Goal: Information Seeking & Learning: Check status

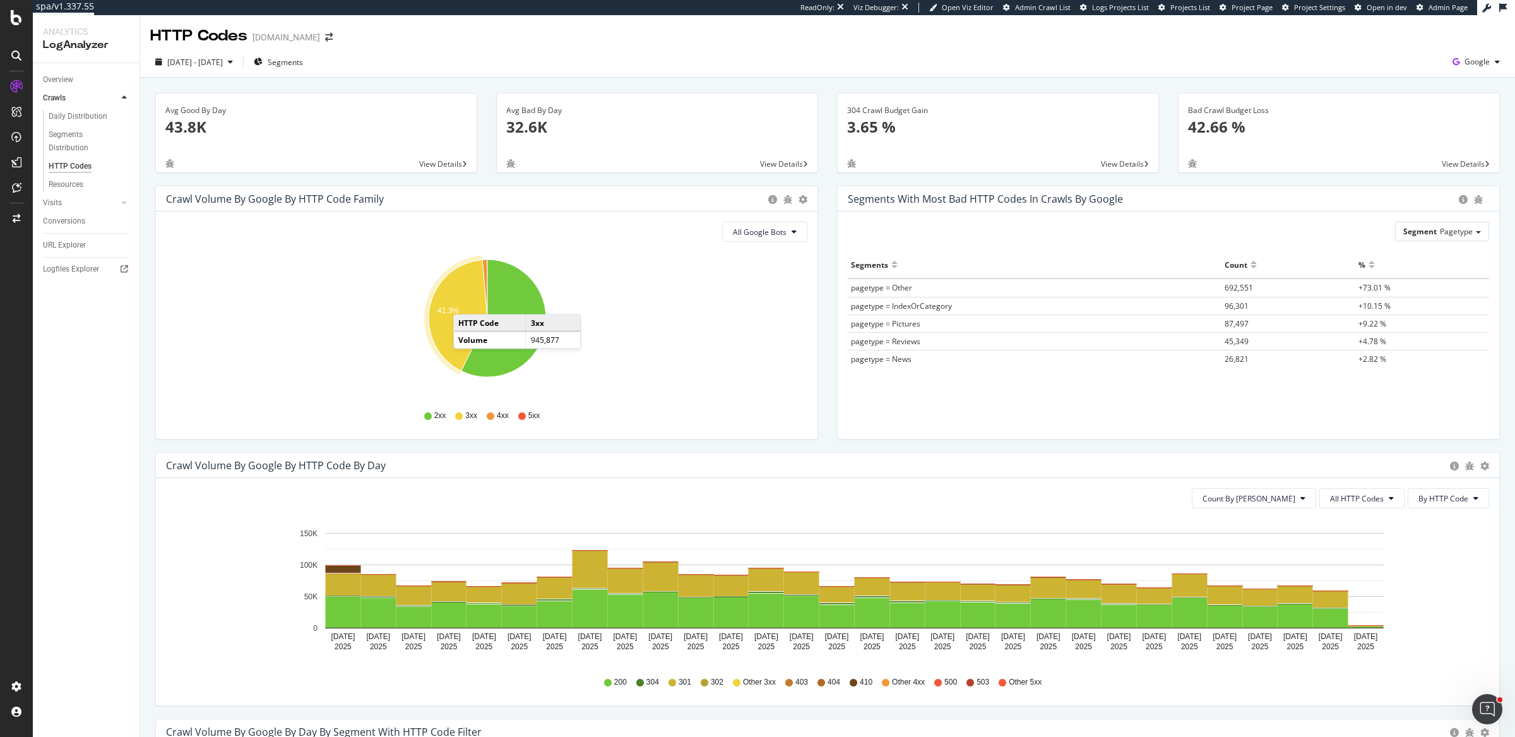
click at [467, 302] on icon "A chart." at bounding box center [458, 315] width 59 height 111
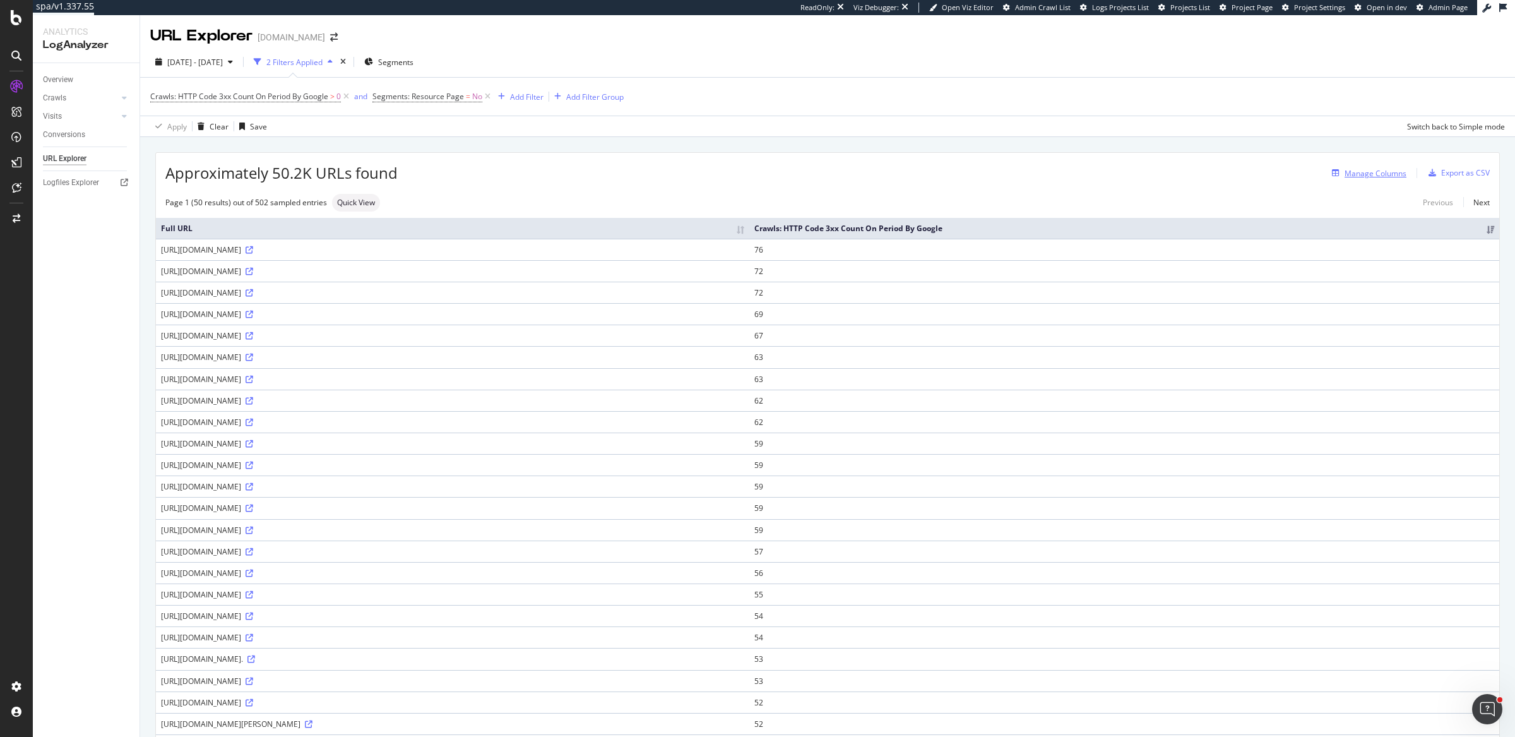
click at [1390, 178] on div "Manage Columns" at bounding box center [1376, 173] width 62 height 11
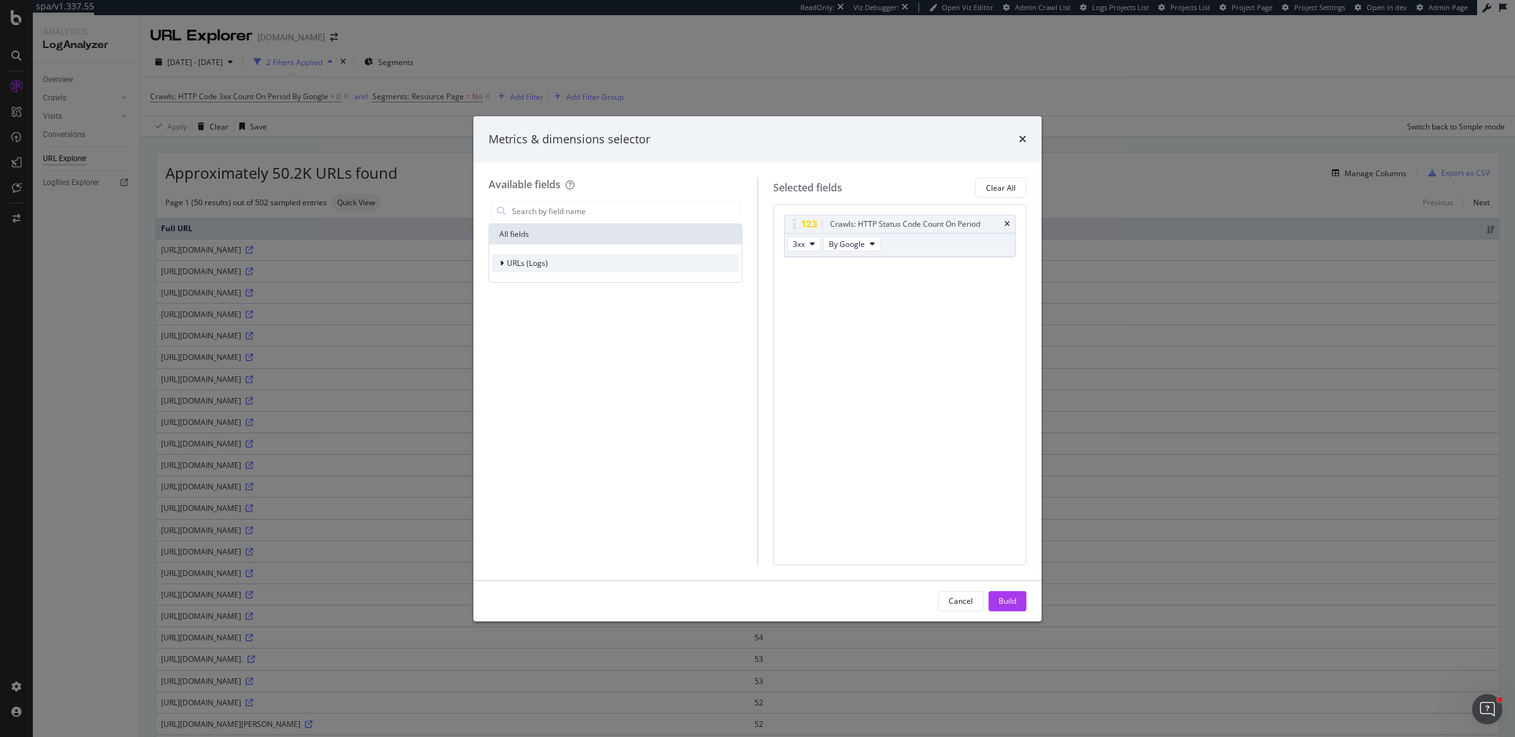
click at [607, 262] on div "URLs (Logs)" at bounding box center [615, 263] width 247 height 18
click at [535, 317] on span "Crawls" at bounding box center [527, 321] width 24 height 11
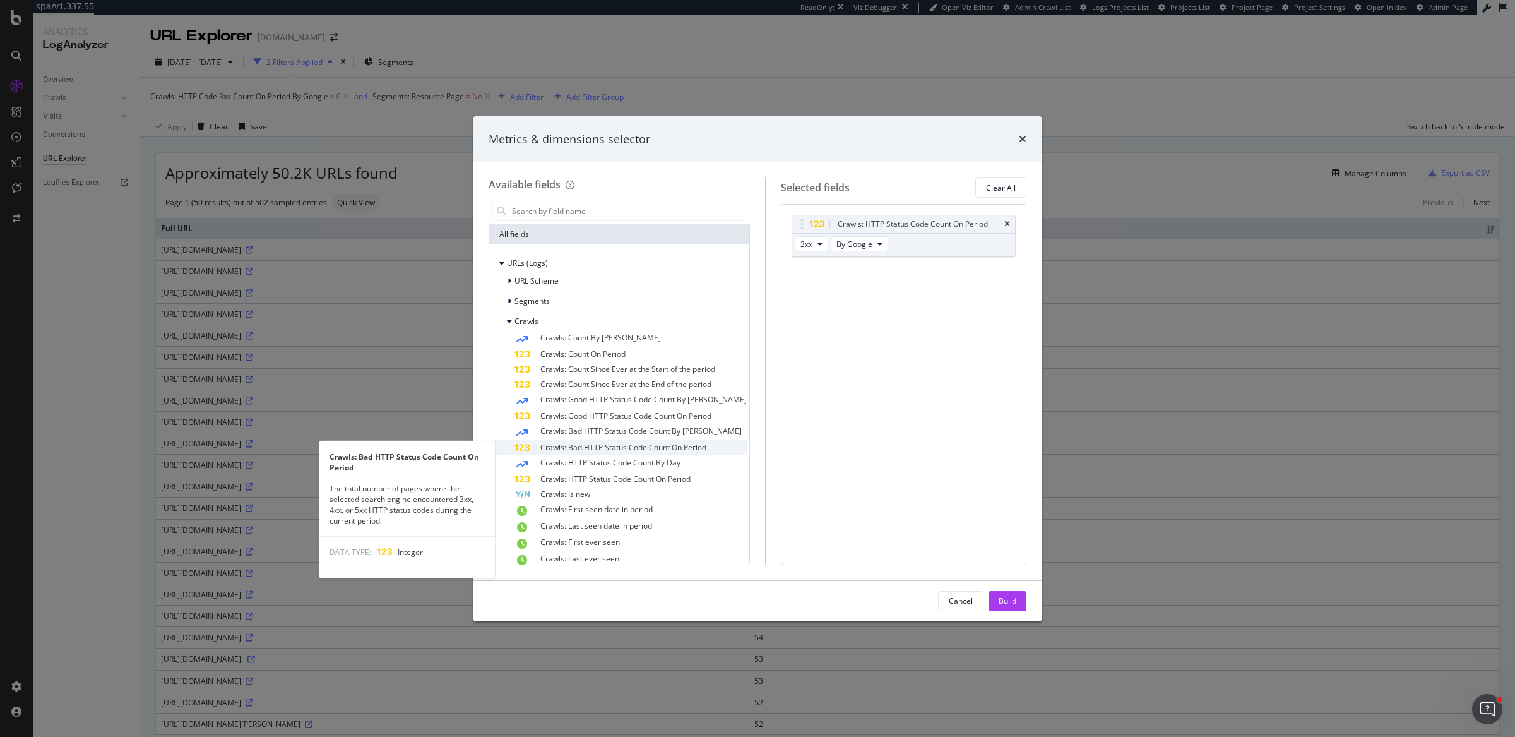
scroll to position [33, 0]
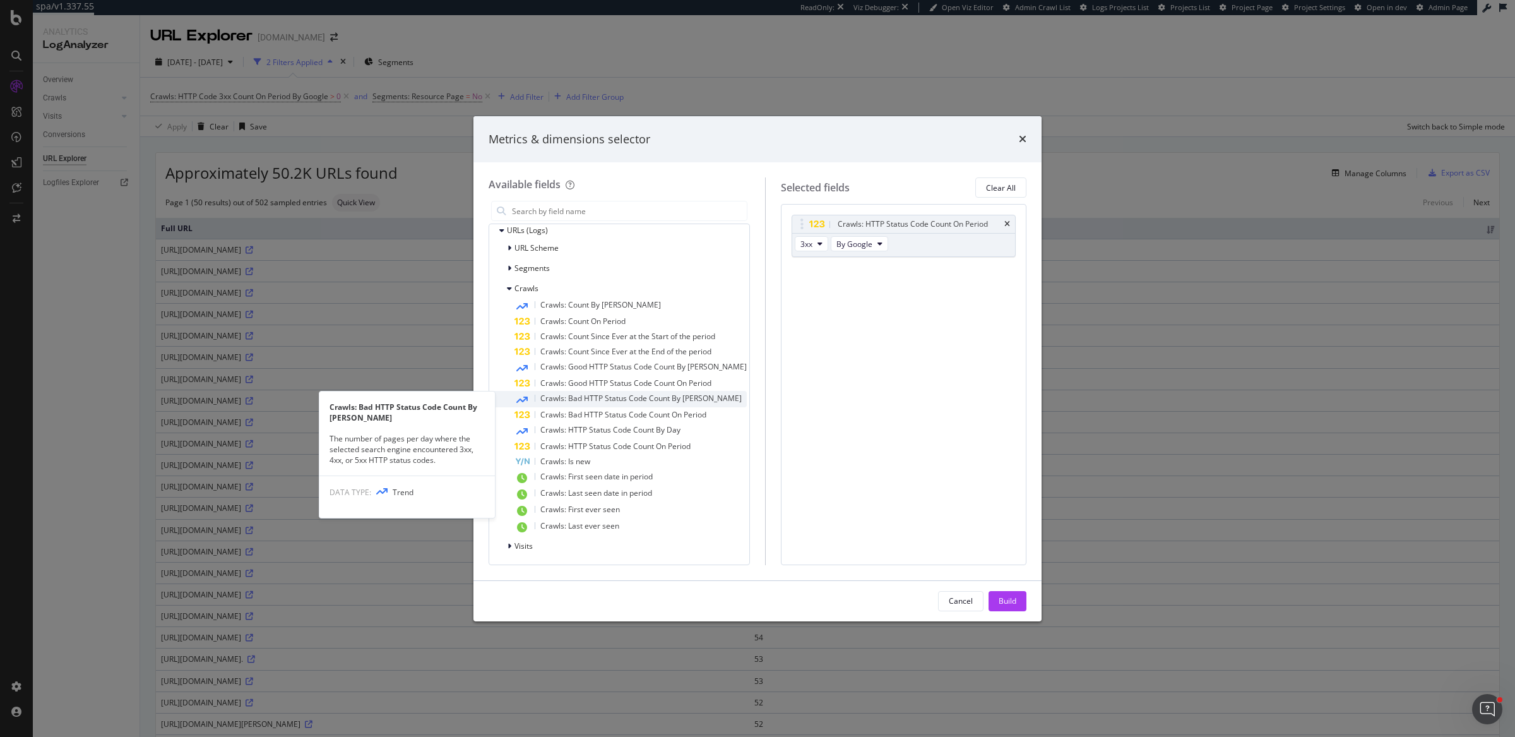
click at [585, 393] on span "Crawls: Bad HTTP Status Code Count By Day" at bounding box center [640, 398] width 201 height 11
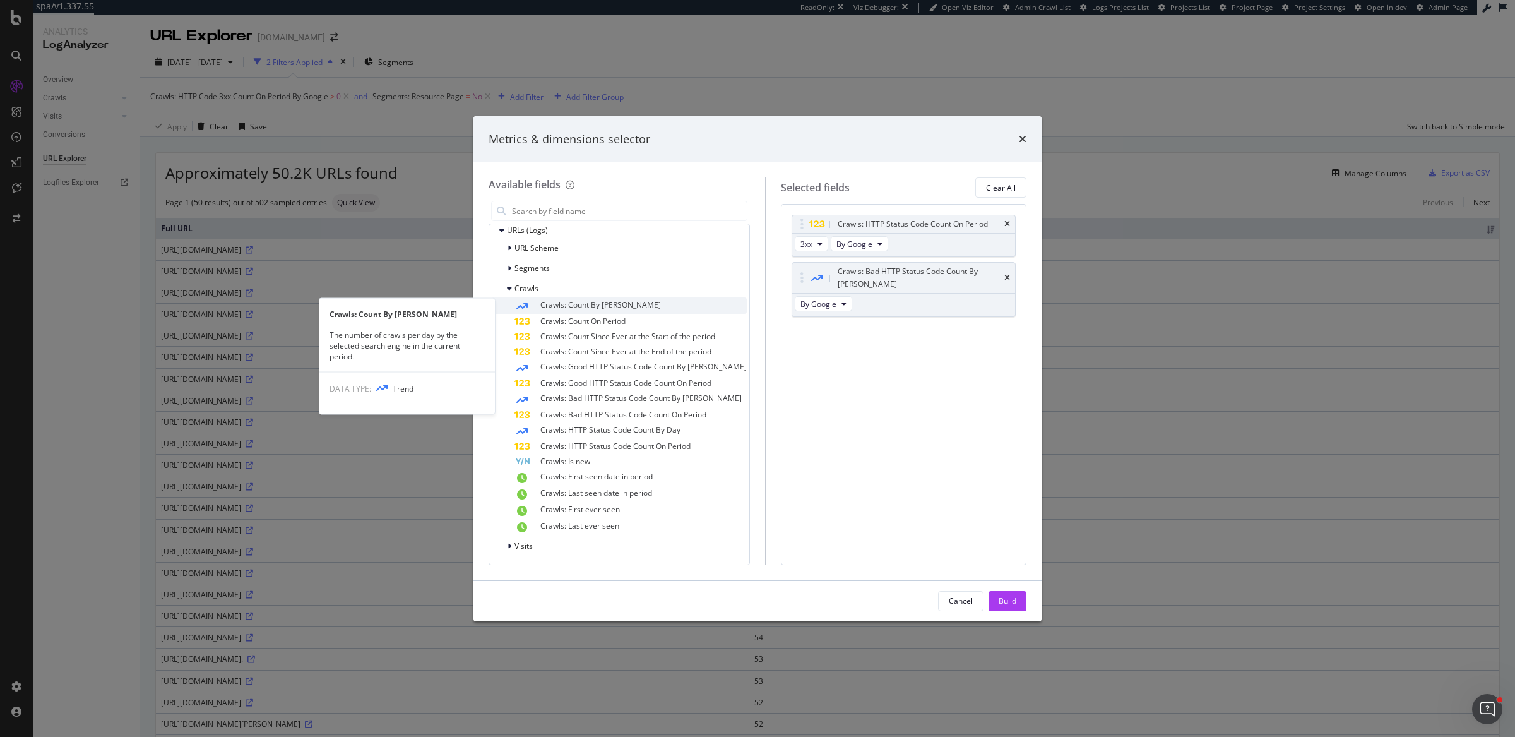
click at [604, 307] on span "Crawls: Count By Day" at bounding box center [600, 304] width 121 height 11
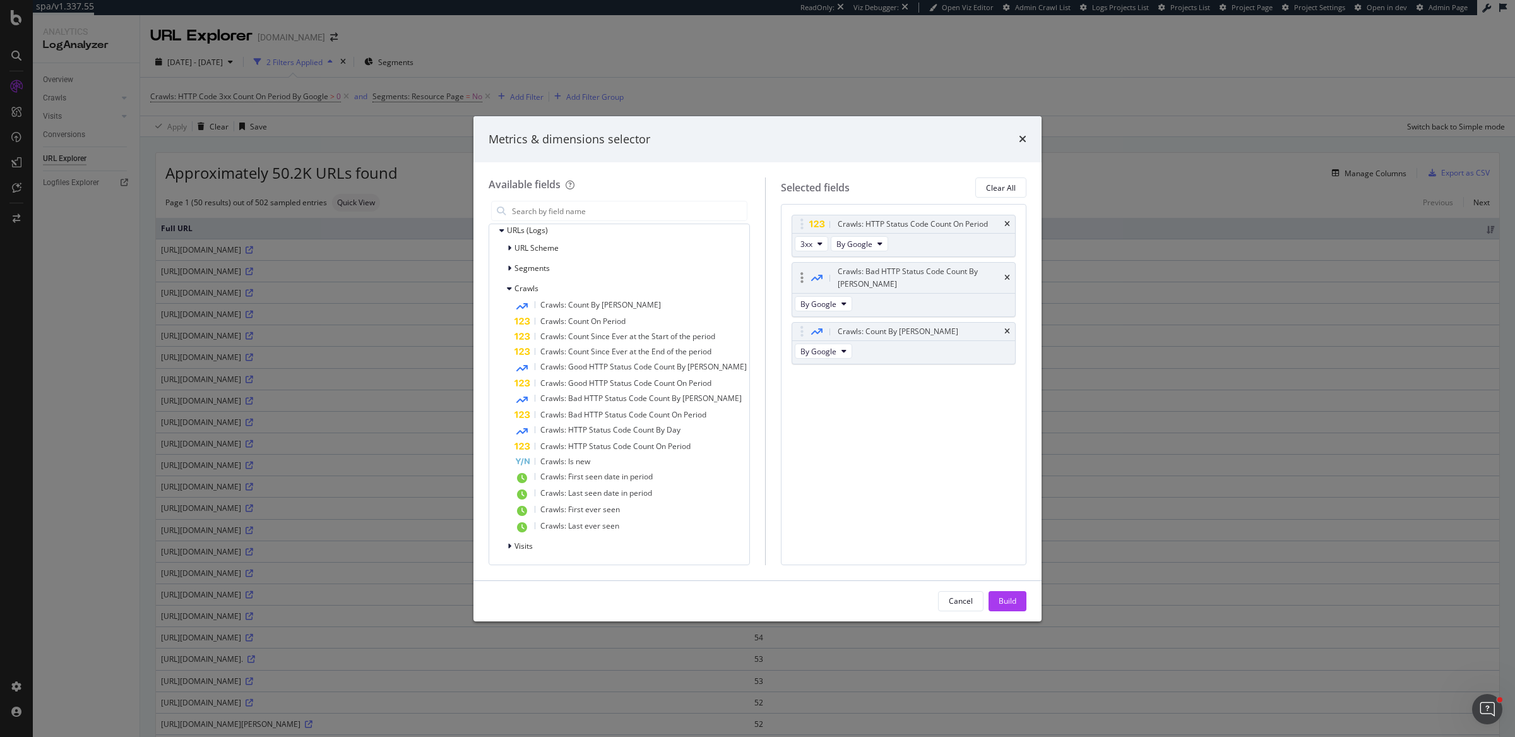
click at [1010, 275] on div "Crawls: Bad HTTP Status Code Count By Day" at bounding box center [903, 278] width 223 height 30
click at [1006, 274] on icon "times" at bounding box center [1007, 278] width 6 height 8
click at [1002, 596] on div "Build" at bounding box center [1008, 600] width 18 height 11
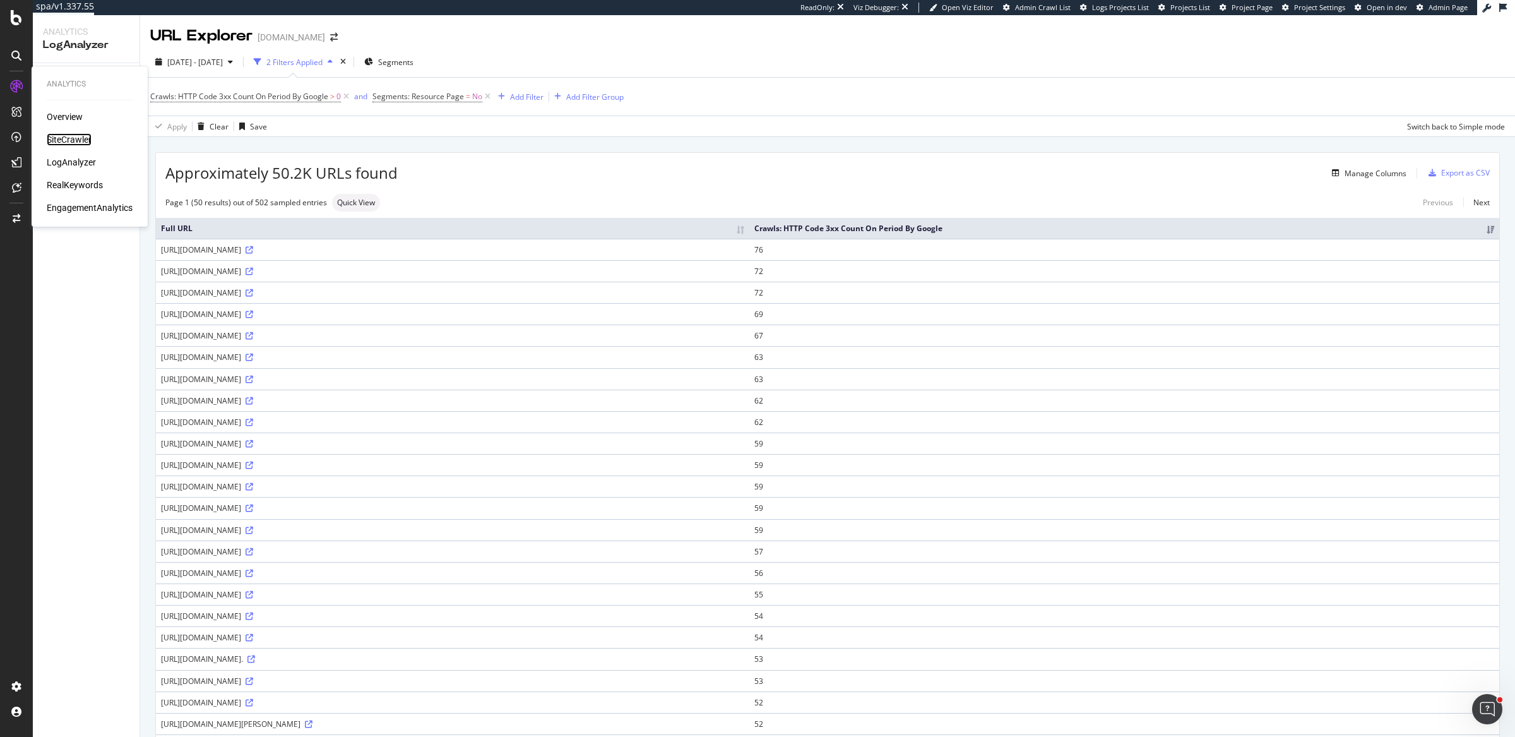
click at [80, 134] on div "SiteCrawler" at bounding box center [69, 139] width 45 height 13
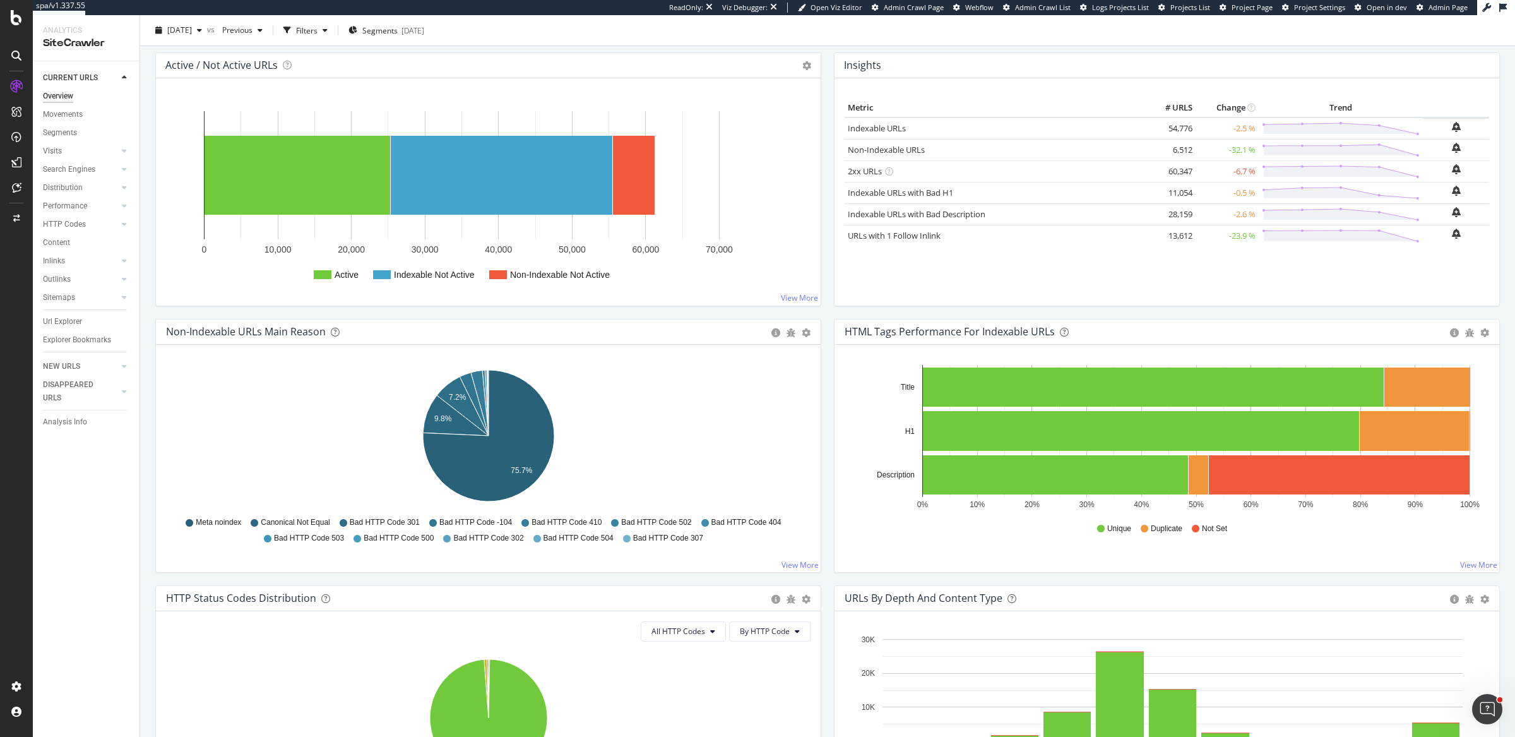
scroll to position [153, 0]
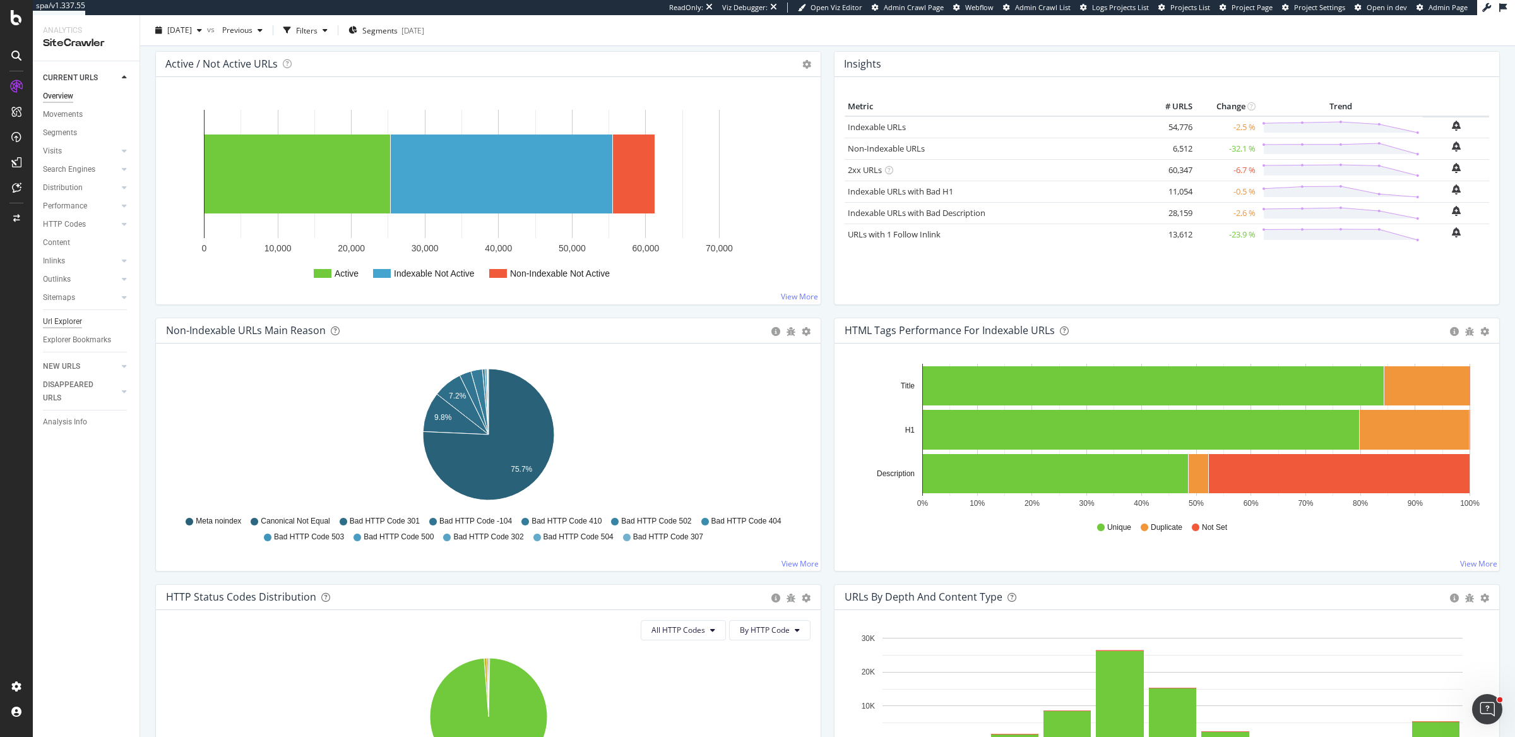
click at [66, 318] on div "Url Explorer" at bounding box center [62, 321] width 39 height 13
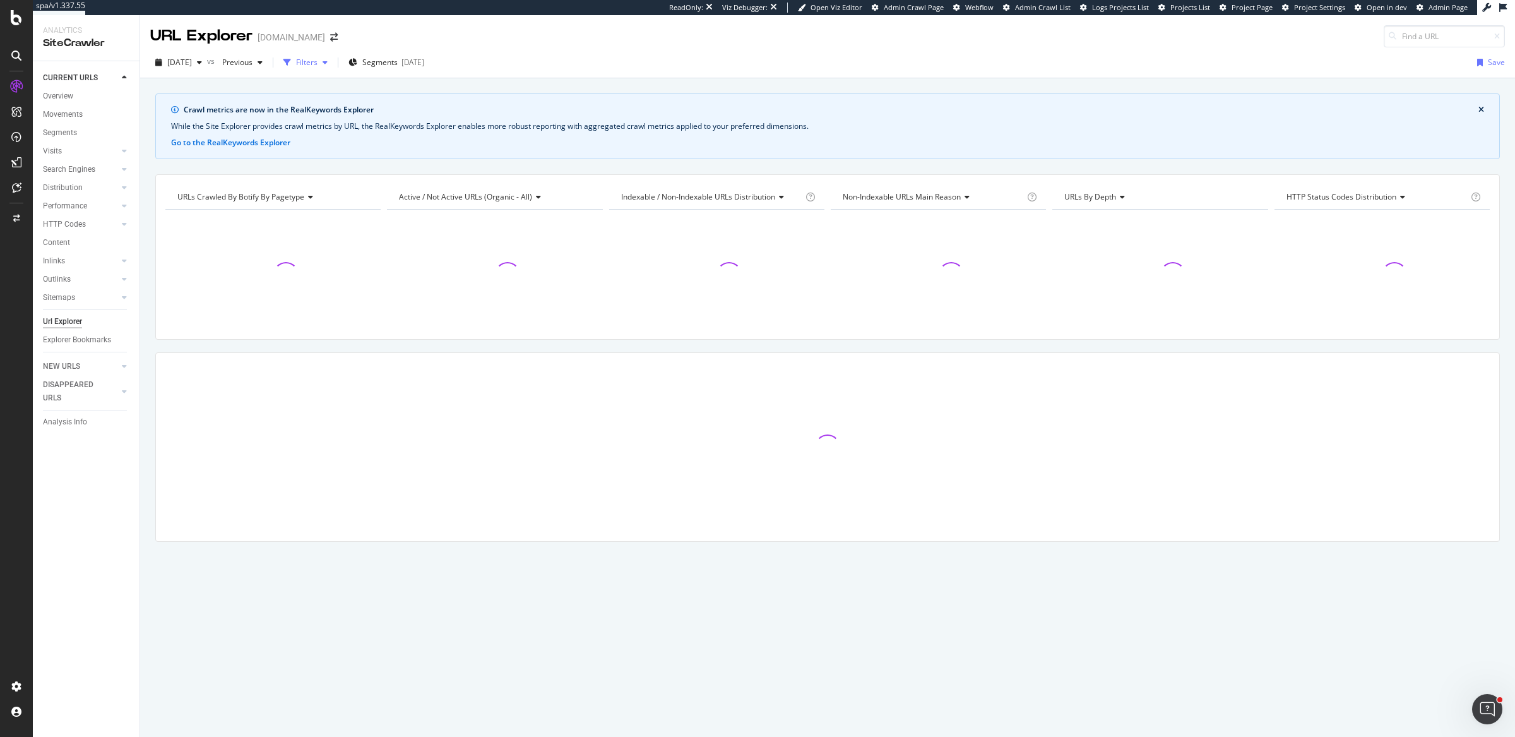
click at [318, 57] on div "Filters" at bounding box center [306, 62] width 21 height 11
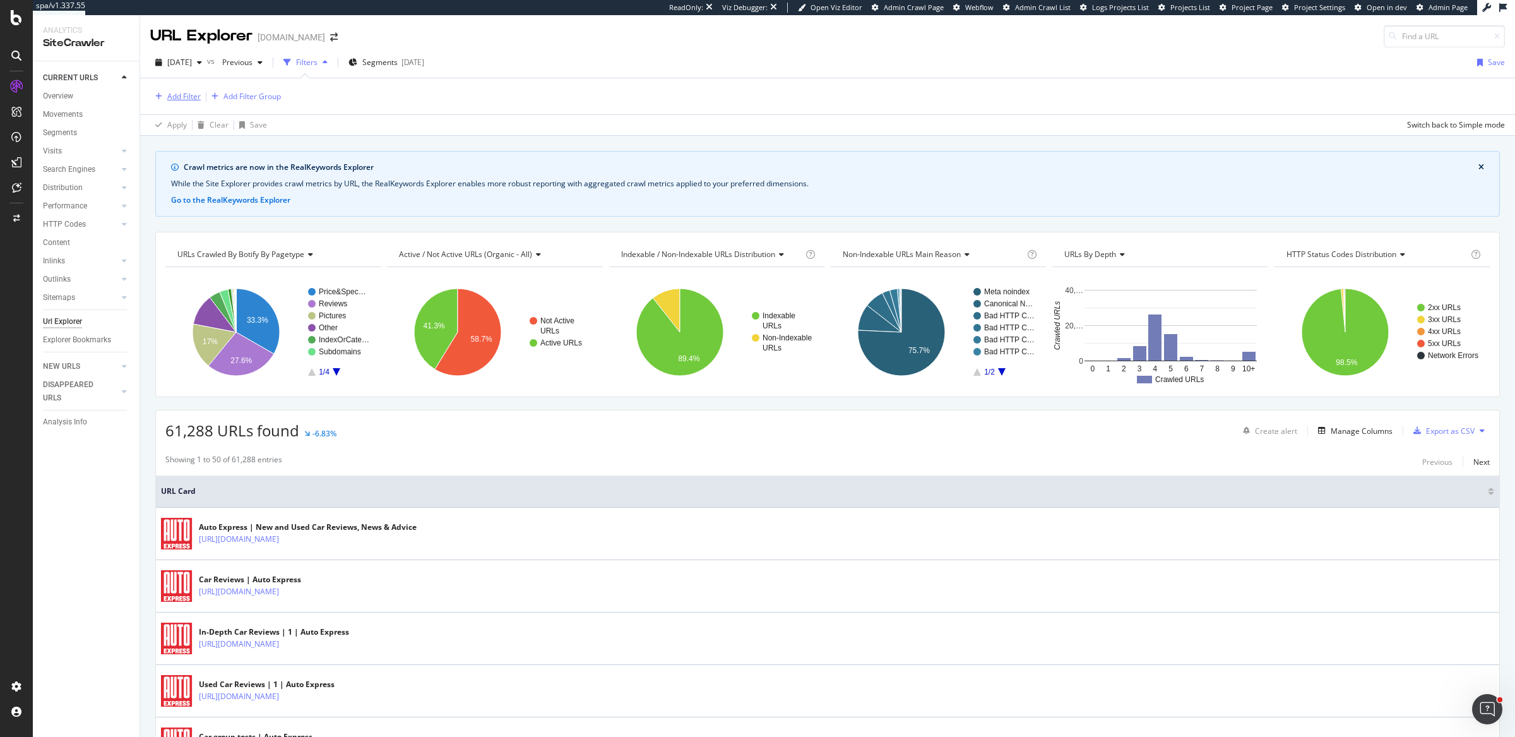
click at [178, 98] on div "Add Filter" at bounding box center [183, 96] width 33 height 11
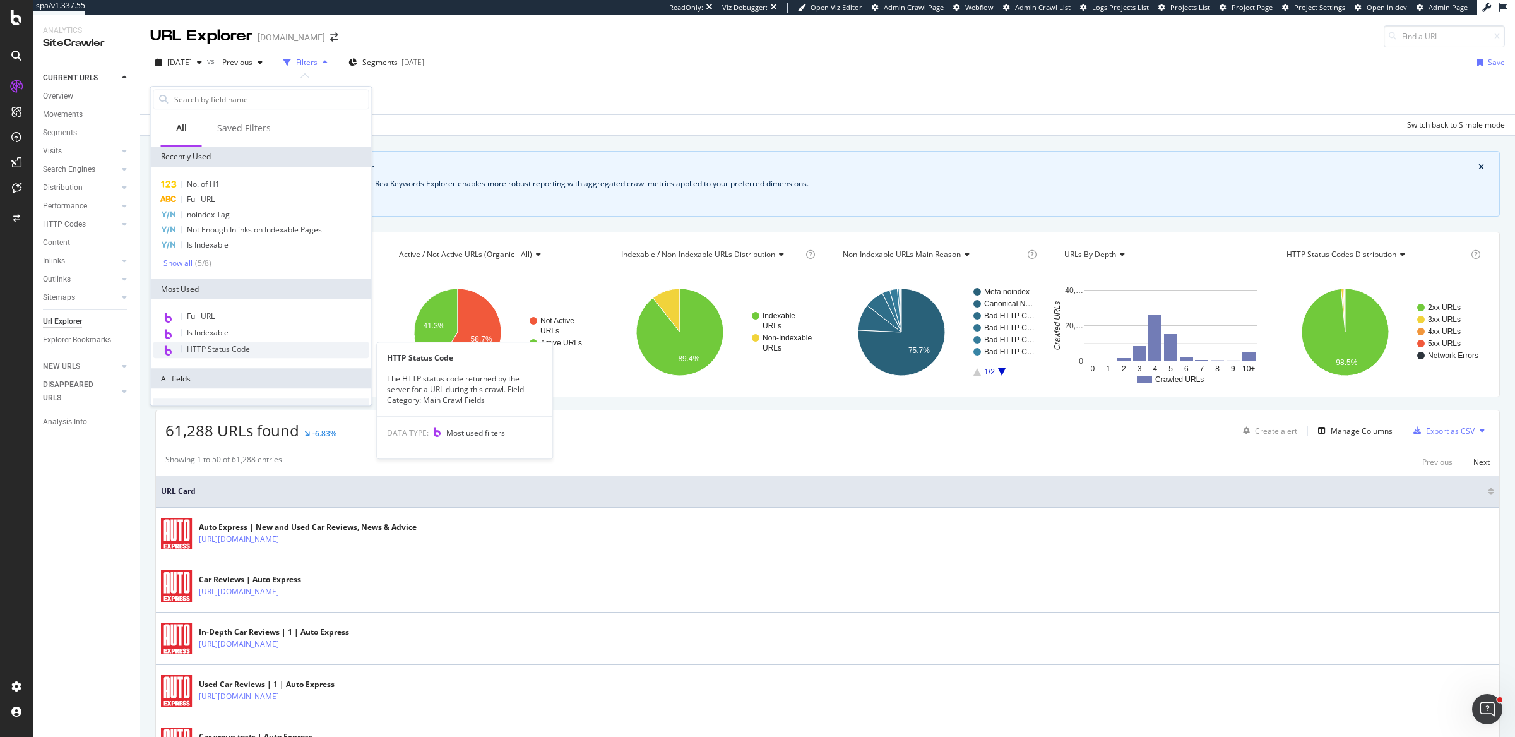
click at [213, 350] on span "HTTP Status Code" at bounding box center [218, 348] width 63 height 11
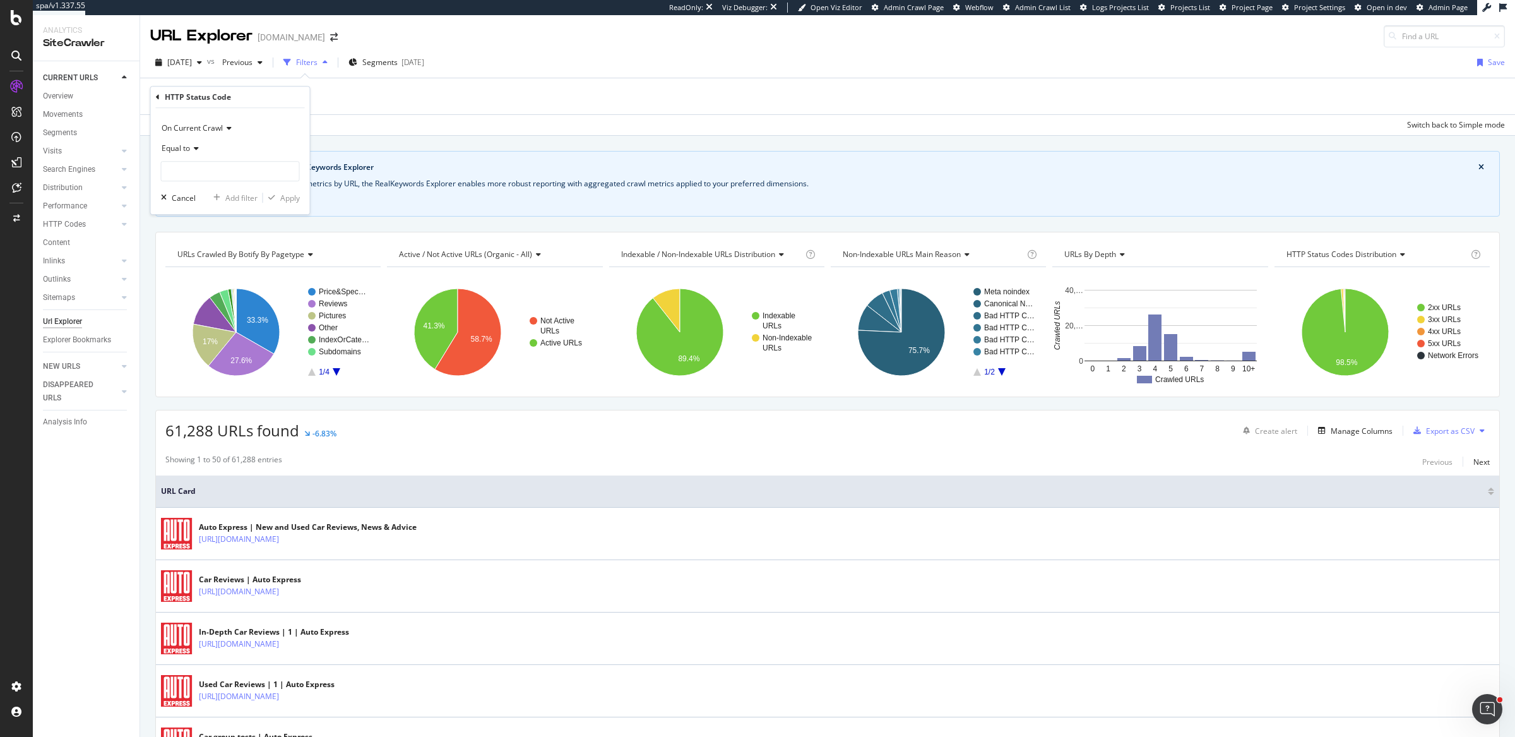
click at [185, 148] on span "Equal to" at bounding box center [176, 148] width 28 height 11
click at [186, 266] on div "Between" at bounding box center [231, 273] width 135 height 16
click at [176, 170] on input "0" at bounding box center [230, 171] width 139 height 20
type input "300"
click at [179, 207] on input "1" at bounding box center [230, 208] width 139 height 20
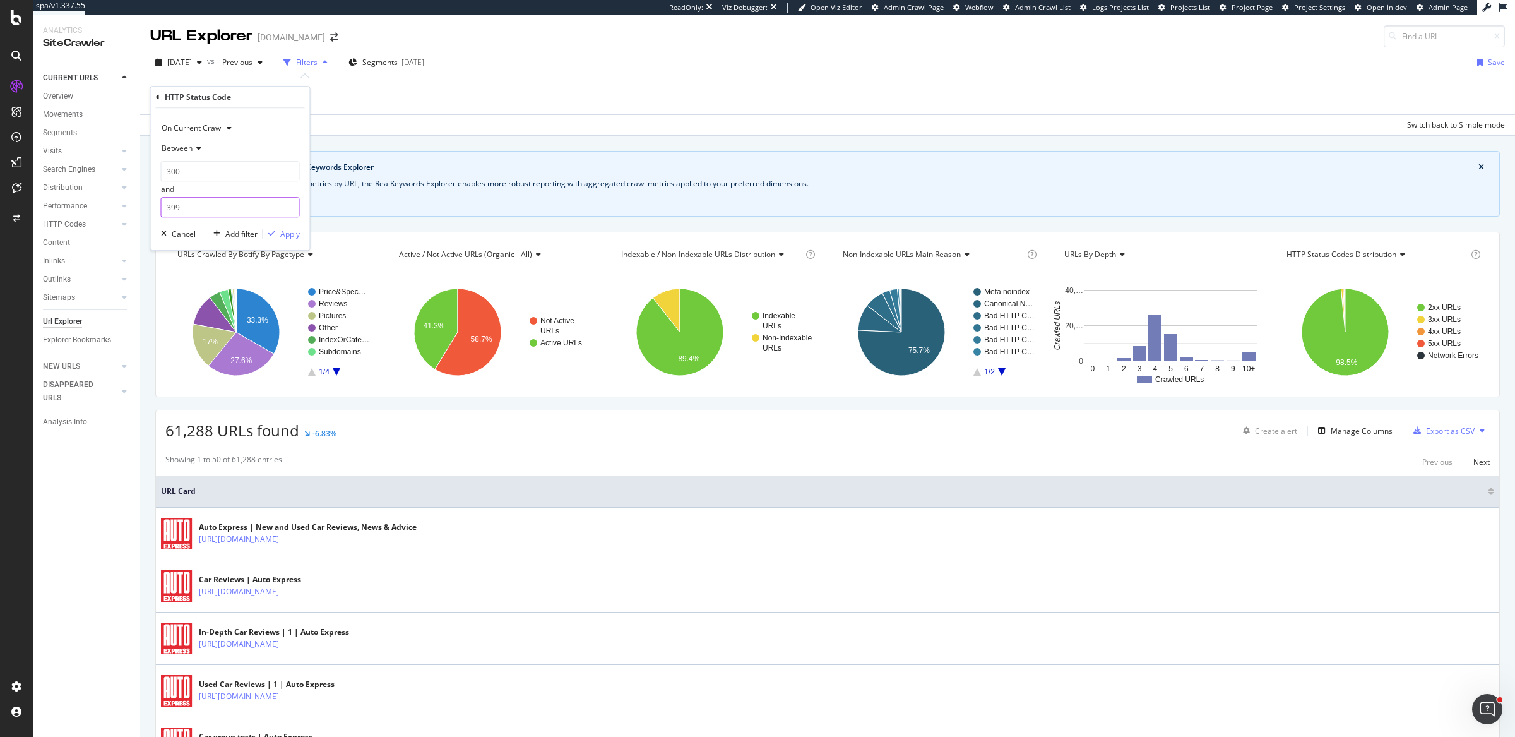
type input "399"
click at [297, 227] on div "On Current Crawl Between 300 and 399 Cancel Add filter Apply" at bounding box center [230, 179] width 159 height 142
click at [293, 238] on div "Apply" at bounding box center [290, 234] width 20 height 11
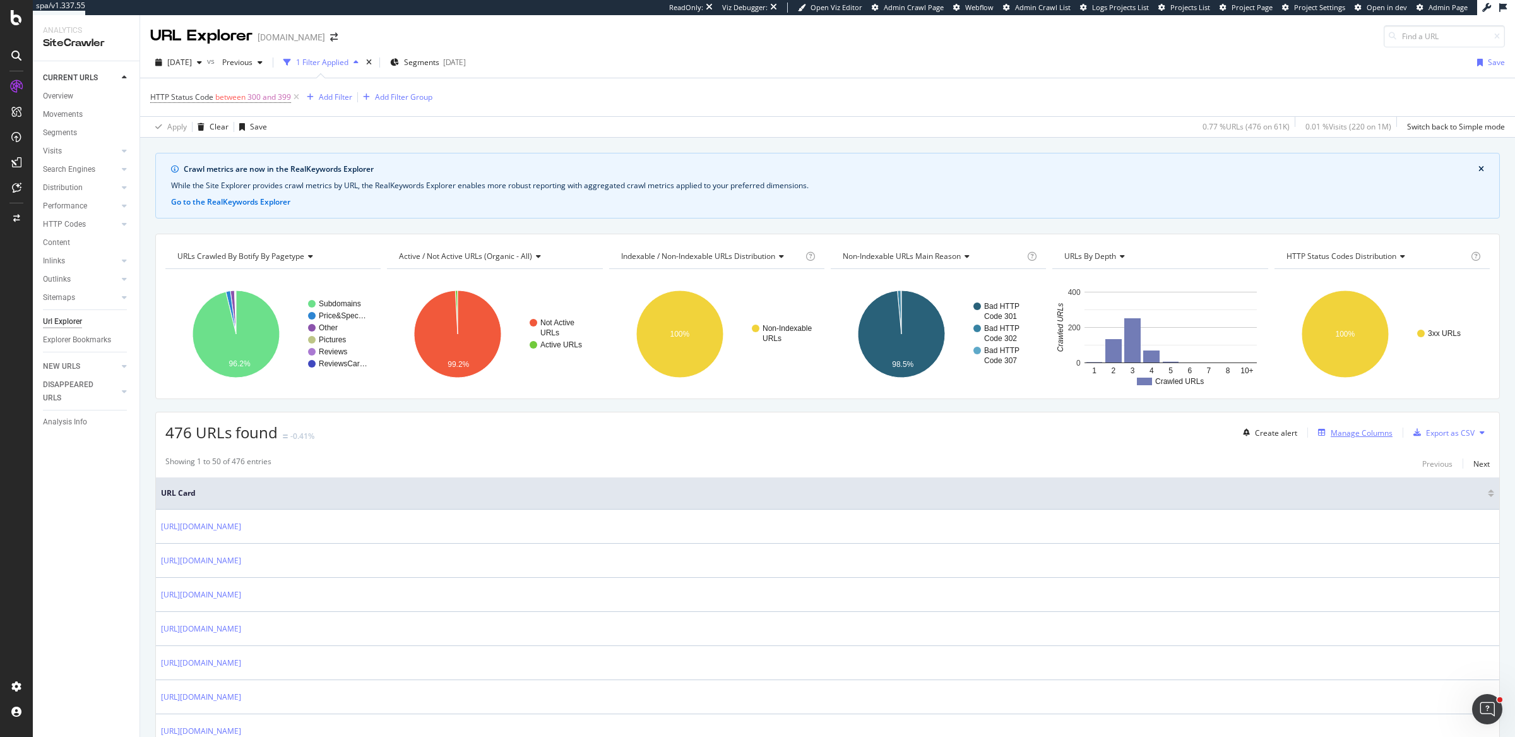
click at [1373, 436] on div "Manage Columns" at bounding box center [1362, 432] width 62 height 11
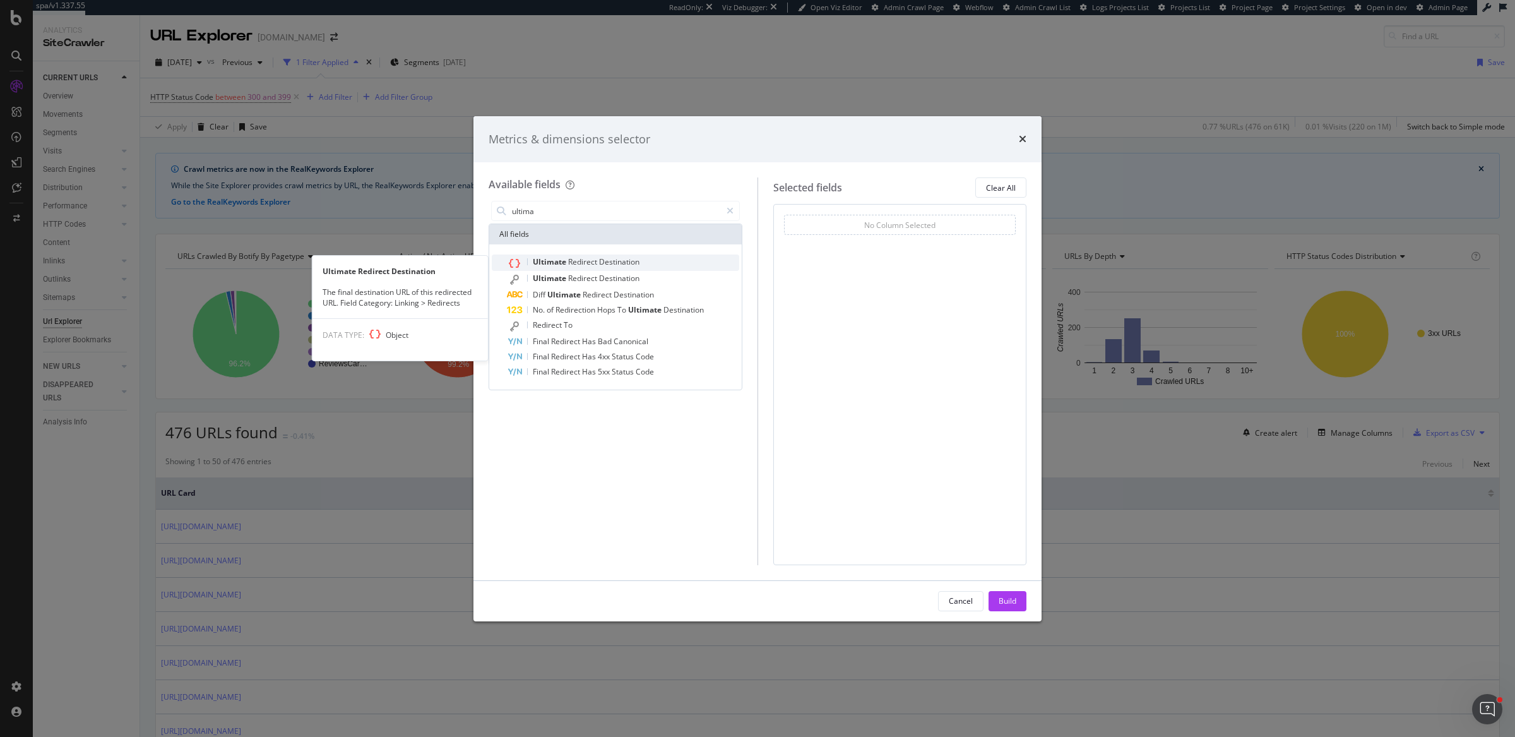
click at [672, 262] on div "Ultimate Redirect Destination" at bounding box center [623, 262] width 232 height 16
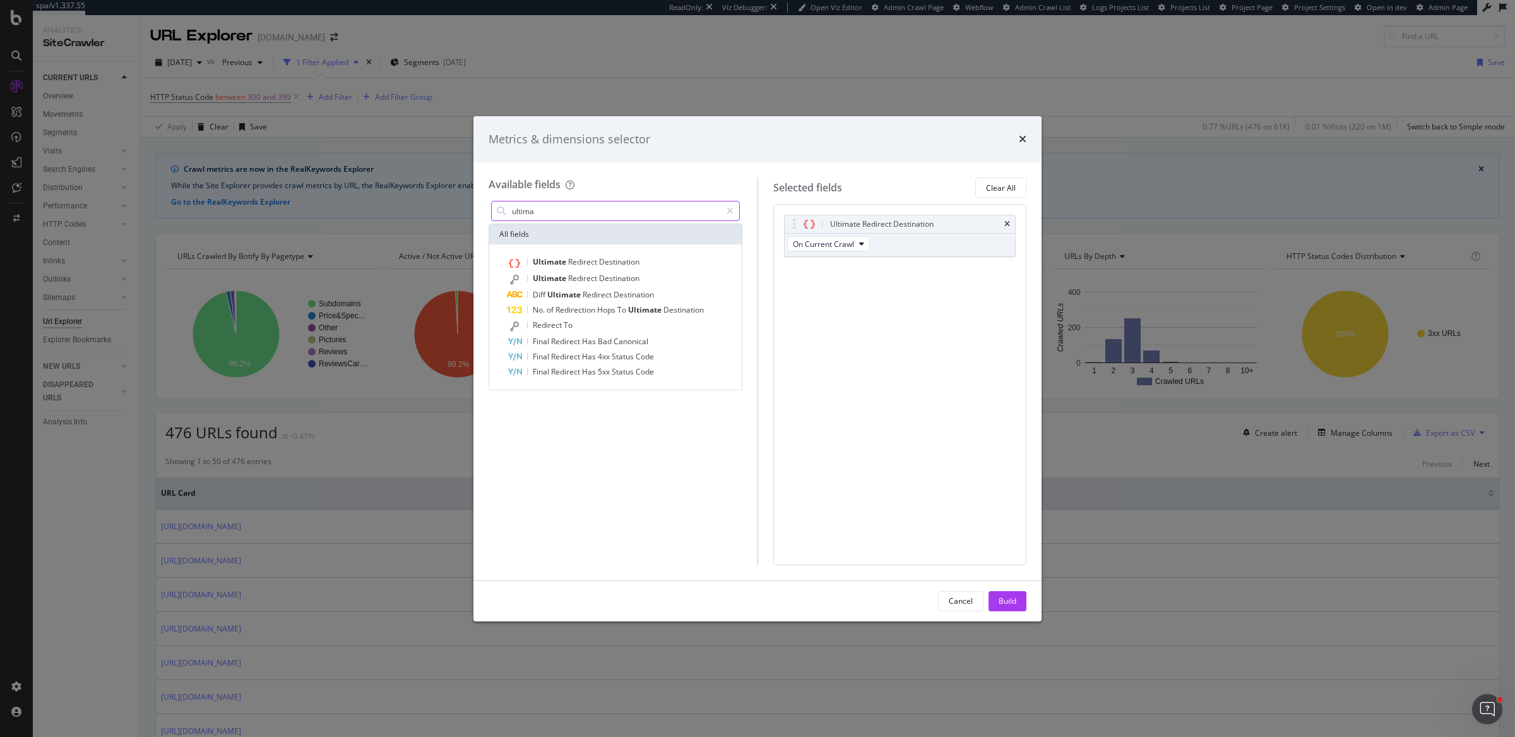
click at [646, 213] on input "ultima" at bounding box center [616, 210] width 210 height 19
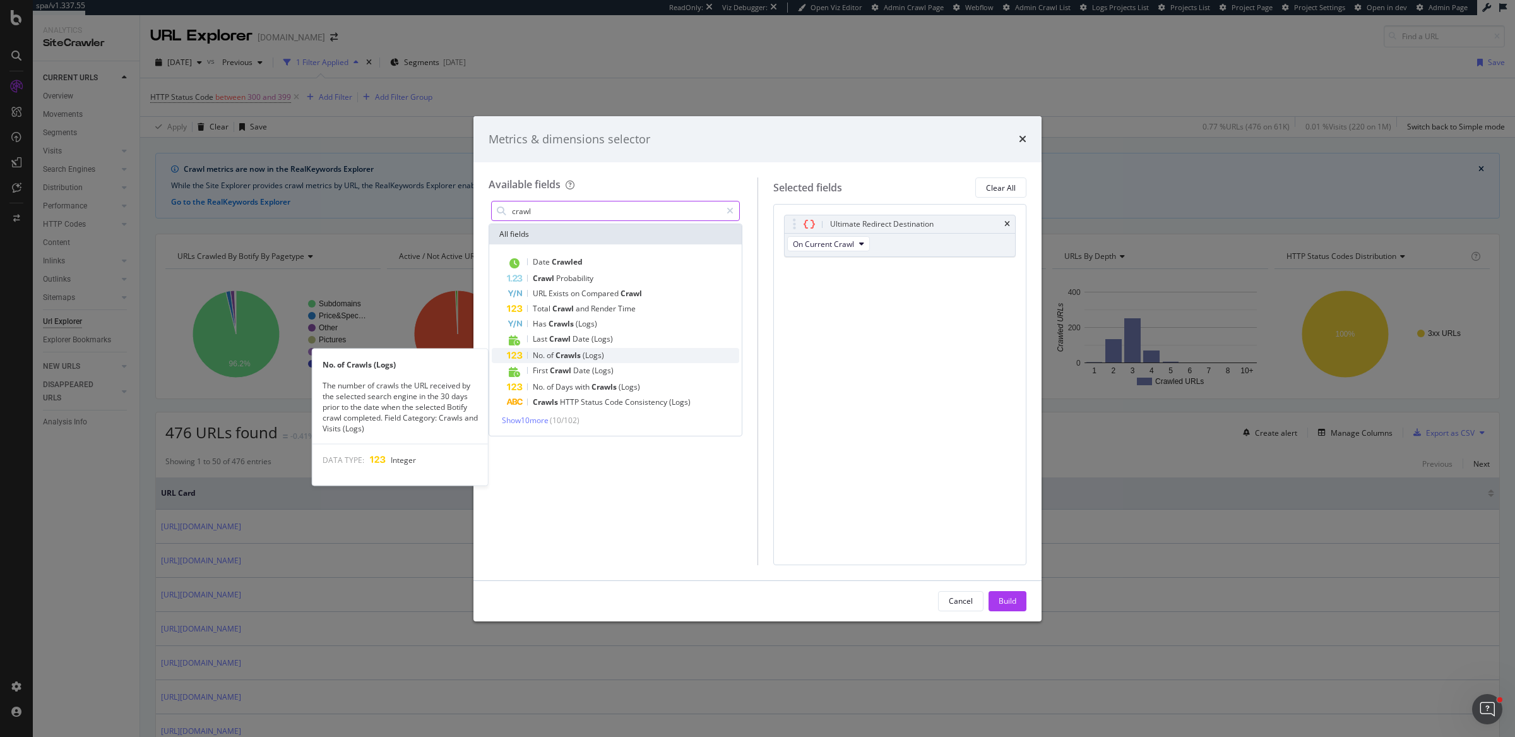
type input "crawl"
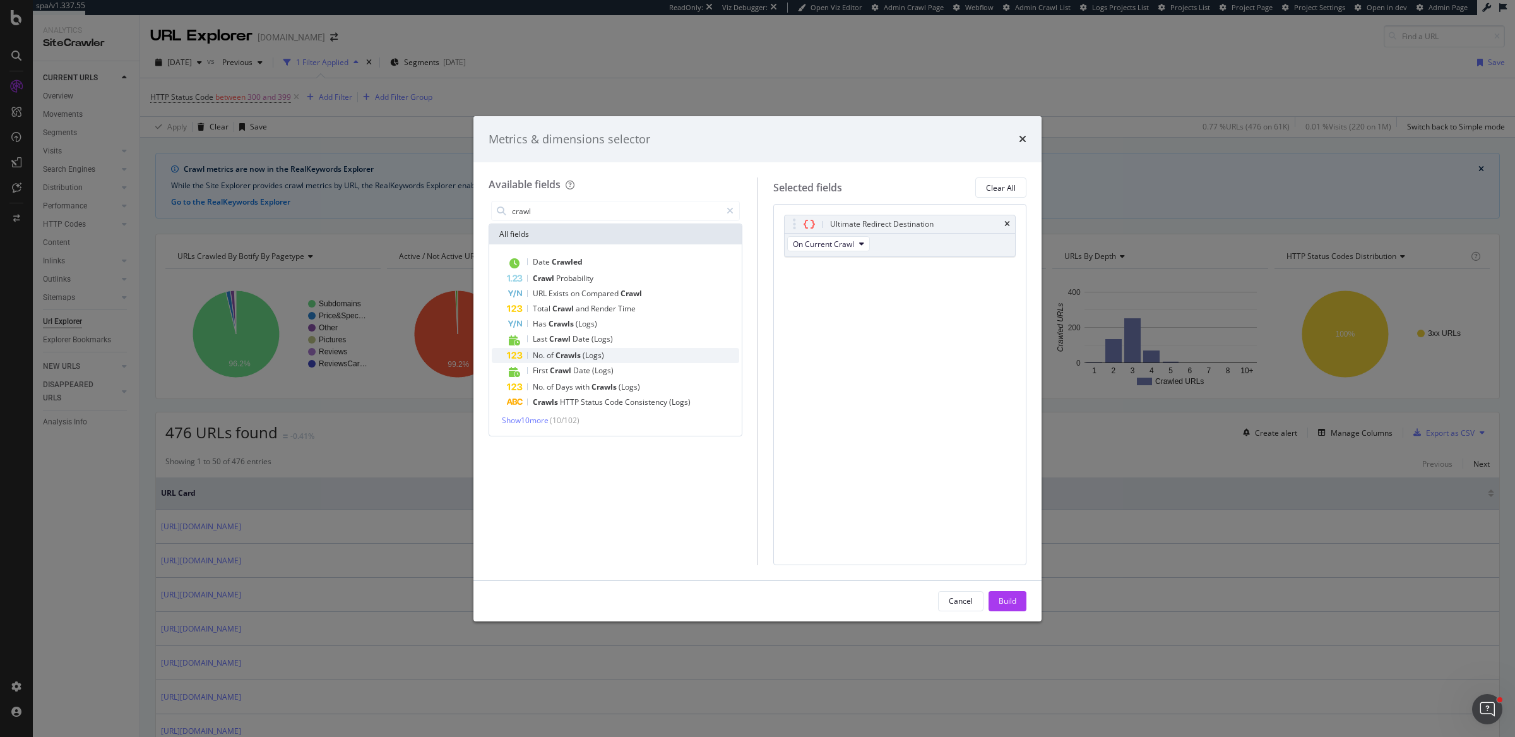
click at [593, 356] on span "(Logs)" at bounding box center [593, 355] width 21 height 11
click at [1013, 600] on div "Build" at bounding box center [1008, 600] width 18 height 11
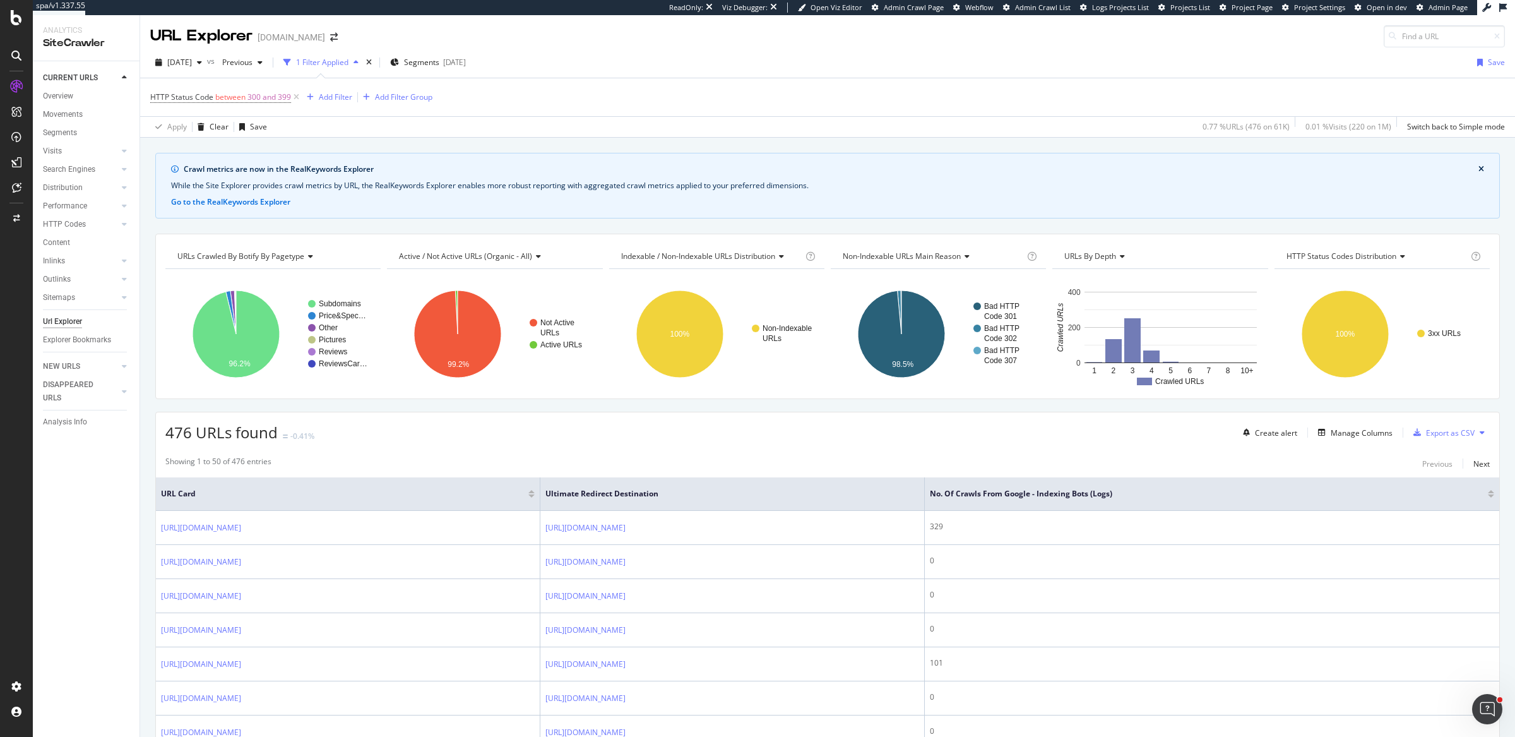
click at [1490, 497] on div at bounding box center [1491, 495] width 6 height 3
